Goal: Task Accomplishment & Management: Manage account settings

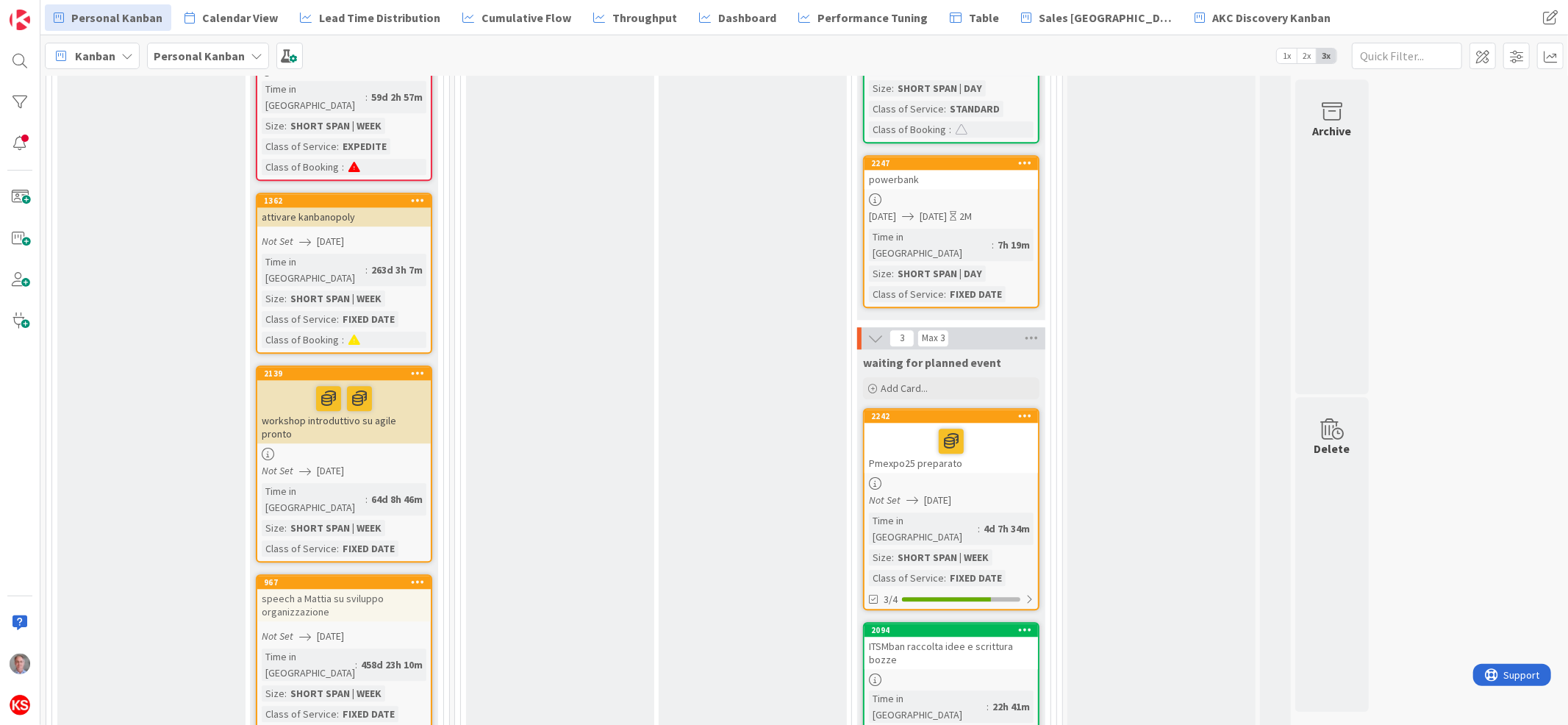
scroll to position [3017, 0]
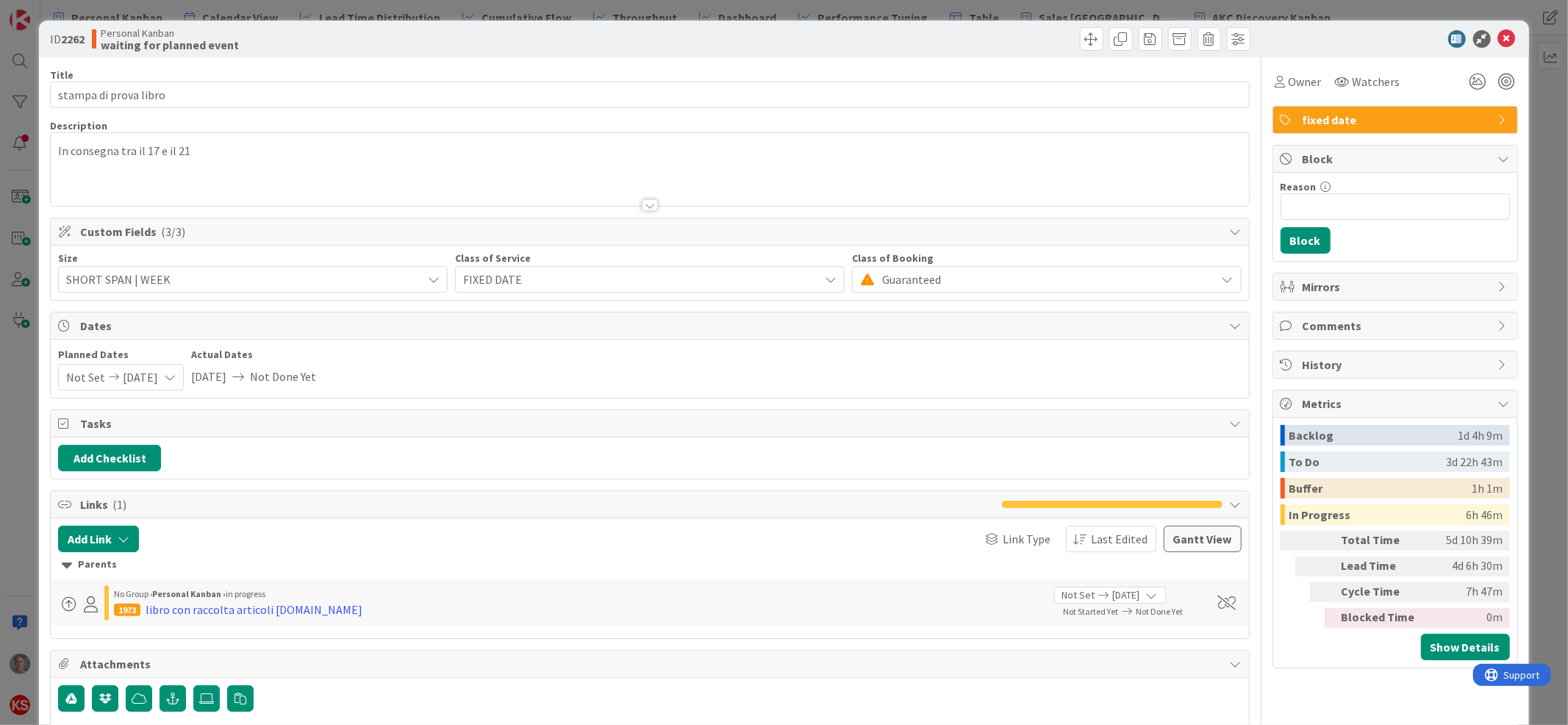
click at [176, 374] on icon at bounding box center [170, 377] width 12 height 12
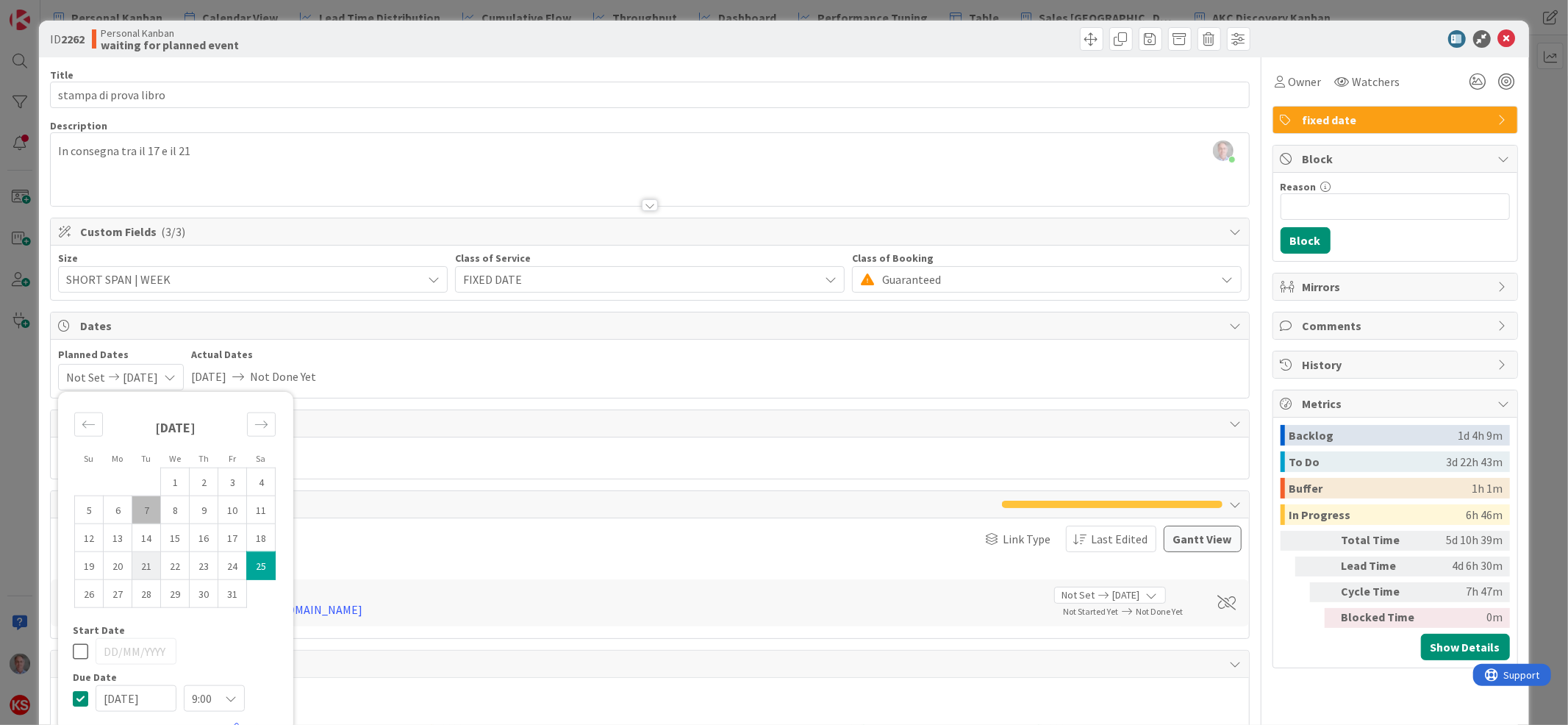
click at [150, 563] on td "21" at bounding box center [146, 565] width 29 height 28
type input "[DATE]"
click at [82, 647] on icon at bounding box center [81, 651] width 16 height 18
click at [78, 698] on icon at bounding box center [81, 698] width 16 height 18
click at [152, 563] on td "21" at bounding box center [146, 565] width 29 height 28
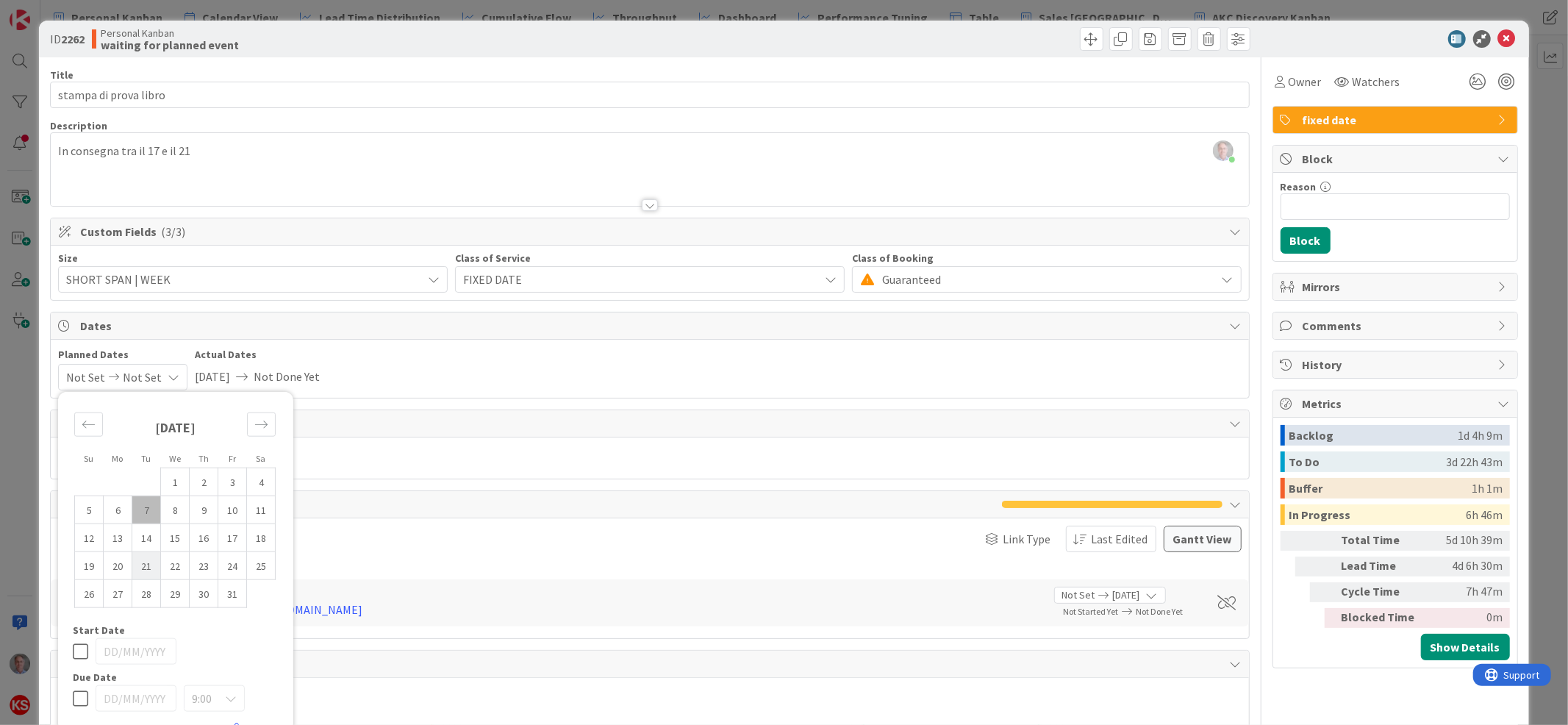
type input "[DATE]"
click at [1498, 37] on icon at bounding box center [1507, 39] width 18 height 18
